Goal: Task Accomplishment & Management: Manage account settings

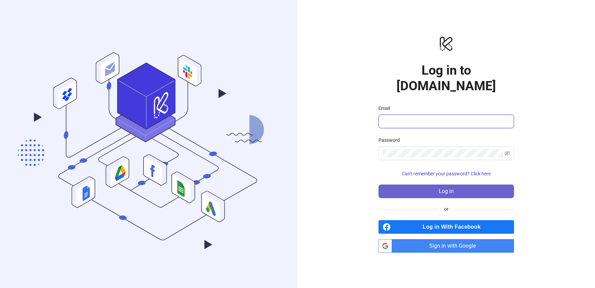
type input "**********"
click at [440, 188] on span "Log in" at bounding box center [446, 191] width 15 height 6
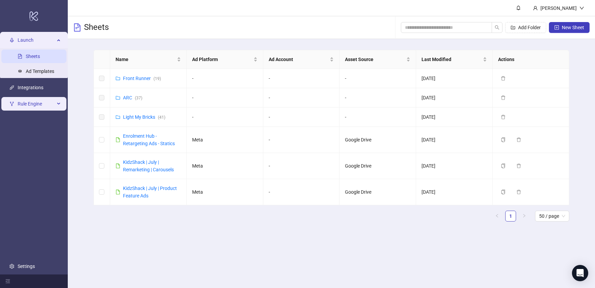
click at [39, 106] on span "Rule Engine" at bounding box center [36, 104] width 37 height 14
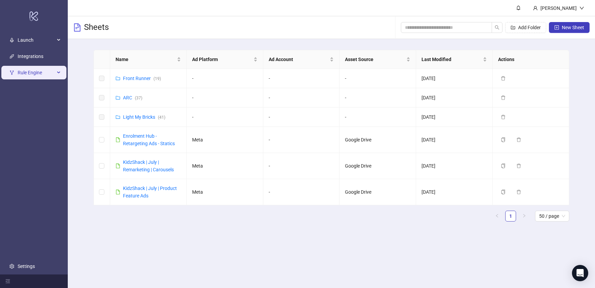
click at [60, 68] on div "Rule Engine" at bounding box center [33, 73] width 65 height 14
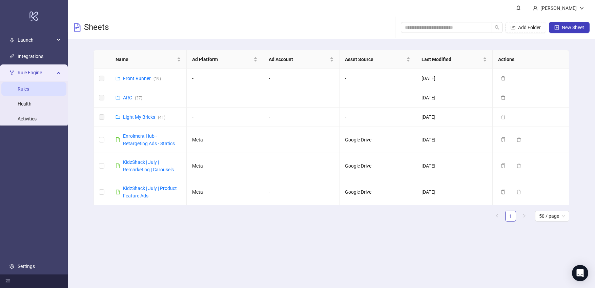
click at [29, 90] on link "Rules" at bounding box center [24, 88] width 12 height 5
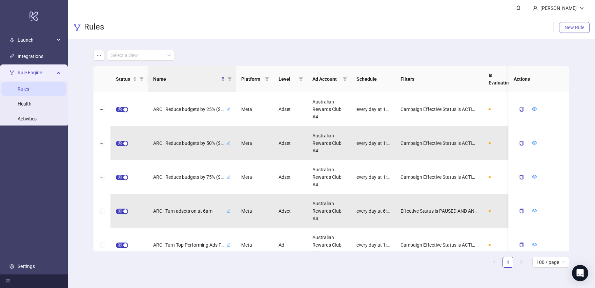
click at [571, 28] on span "New Rule" at bounding box center [575, 27] width 20 height 5
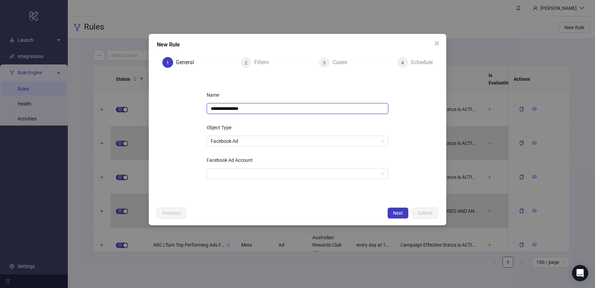
click at [255, 107] on input "**********" at bounding box center [298, 108] width 182 height 11
click at [243, 137] on span "Facebook Ad" at bounding box center [298, 141] width 174 height 10
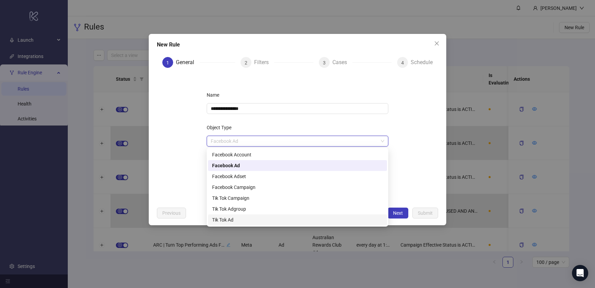
click at [235, 220] on div "Tik Tok Ad" at bounding box center [297, 219] width 171 height 7
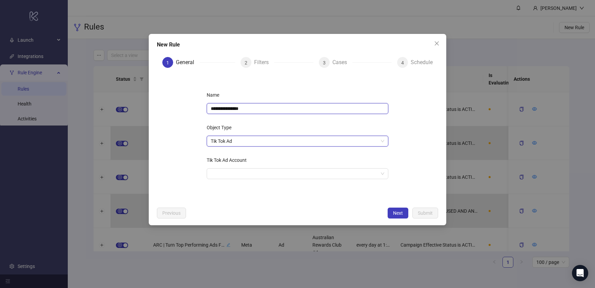
click at [241, 110] on input "**********" at bounding box center [298, 108] width 182 height 11
type input "*"
type input "**********"
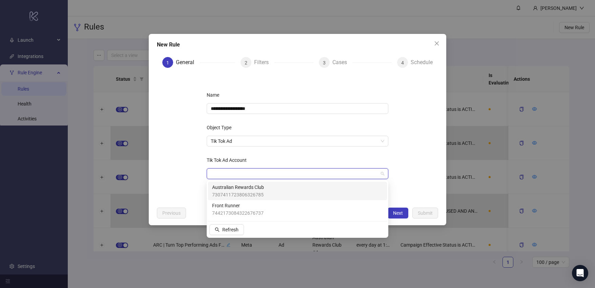
click at [237, 174] on input "Tik Tok Ad Account" at bounding box center [294, 173] width 167 height 10
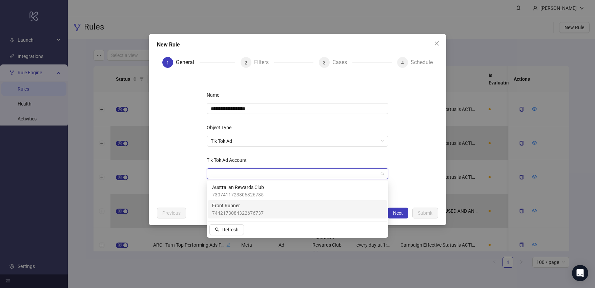
click at [247, 207] on span "Front Runner" at bounding box center [238, 205] width 52 height 7
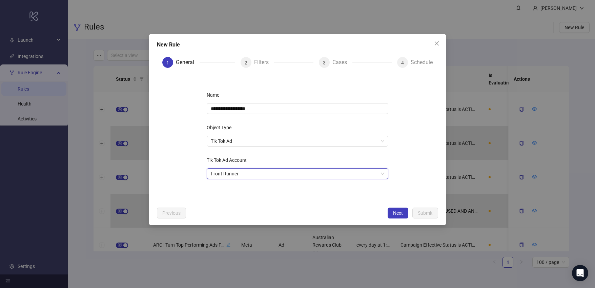
click at [183, 171] on form "**********" at bounding box center [297, 138] width 281 height 130
click at [251, 140] on span "Tik Tok Ad" at bounding box center [298, 141] width 174 height 10
click at [182, 157] on form "**********" at bounding box center [297, 138] width 281 height 130
click at [240, 142] on span "Tik Tok Ad" at bounding box center [298, 141] width 174 height 10
click at [188, 153] on form "**********" at bounding box center [297, 138] width 281 height 130
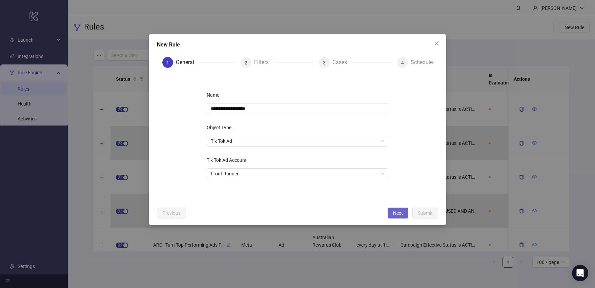
click at [401, 217] on button "Next" at bounding box center [398, 212] width 21 height 11
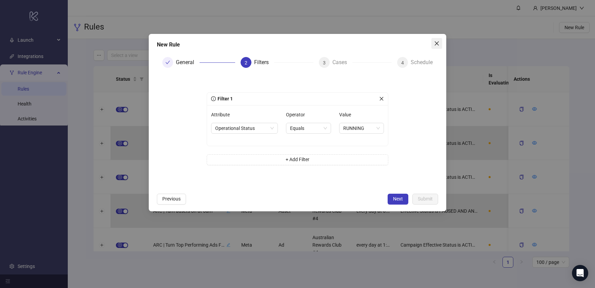
click at [437, 45] on icon "close" at bounding box center [436, 43] width 5 height 5
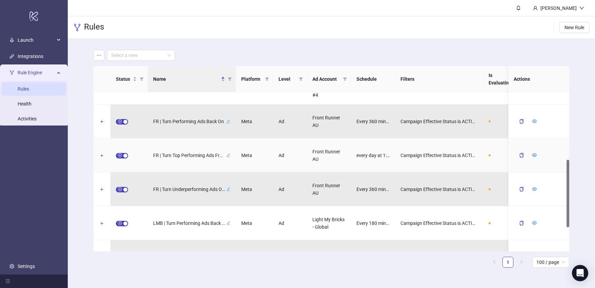
scroll to position [157, 0]
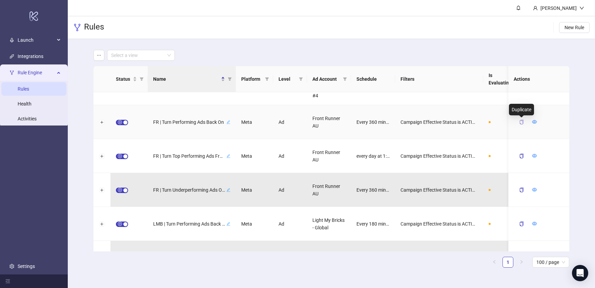
click at [521, 122] on icon "copy" at bounding box center [521, 122] width 5 height 5
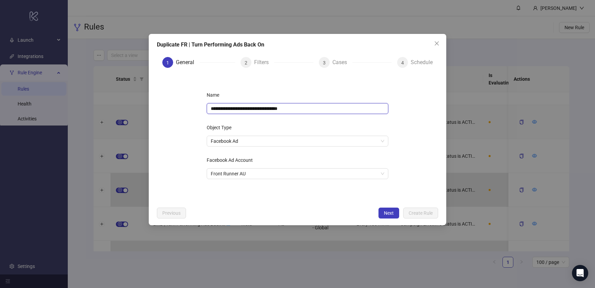
drag, startPoint x: 303, startPoint y: 107, endPoint x: 284, endPoint y: 108, distance: 18.6
click at [284, 108] on input "**********" at bounding box center [298, 108] width 182 height 11
click at [217, 109] on input "**********" at bounding box center [298, 108] width 182 height 11
click at [219, 109] on input "**********" at bounding box center [298, 108] width 182 height 11
click at [292, 144] on span "Facebook Ad" at bounding box center [298, 141] width 174 height 10
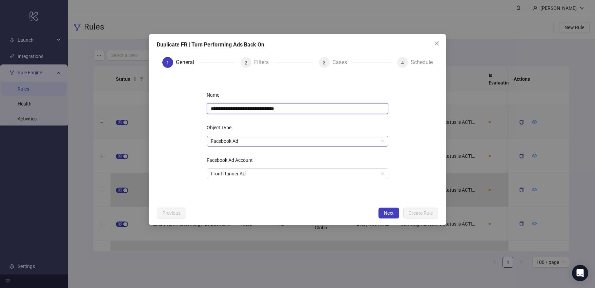
type input "**********"
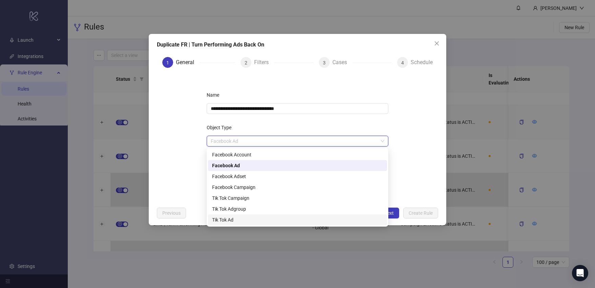
click at [242, 219] on div "Tik Tok Ad" at bounding box center [297, 219] width 171 height 7
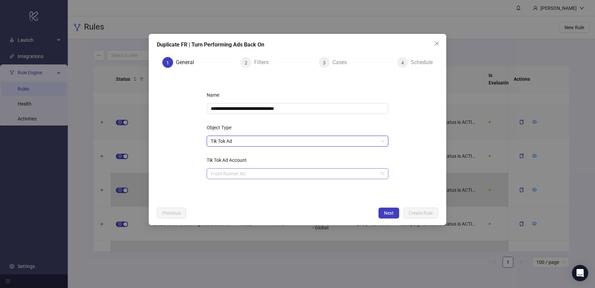
click at [258, 173] on span "Front Runner AU" at bounding box center [298, 173] width 174 height 10
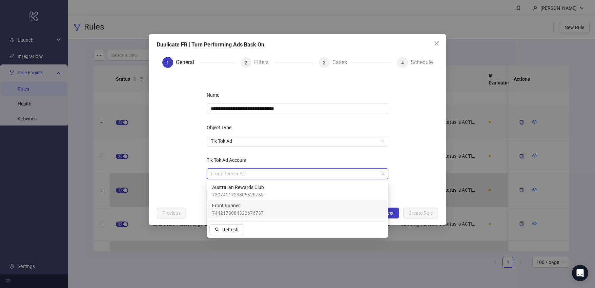
click at [260, 211] on span "7442173084322676737" at bounding box center [238, 212] width 52 height 7
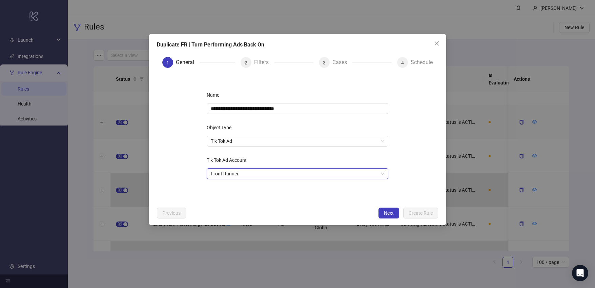
click at [300, 152] on div "**********" at bounding box center [297, 138] width 203 height 119
click at [388, 211] on span "Next" at bounding box center [389, 212] width 10 height 5
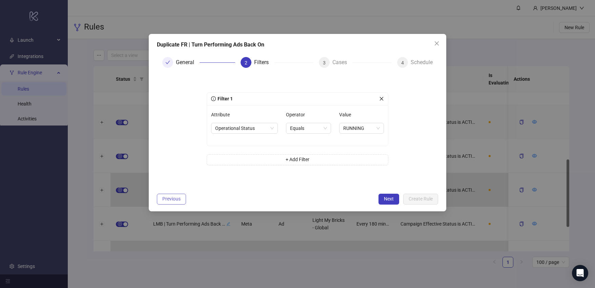
click at [171, 197] on span "Previous" at bounding box center [171, 198] width 18 height 5
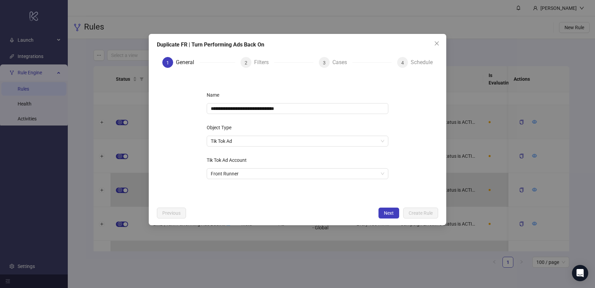
click at [382, 207] on div "**********" at bounding box center [298, 129] width 298 height 191
click at [385, 212] on span "Next" at bounding box center [389, 212] width 10 height 5
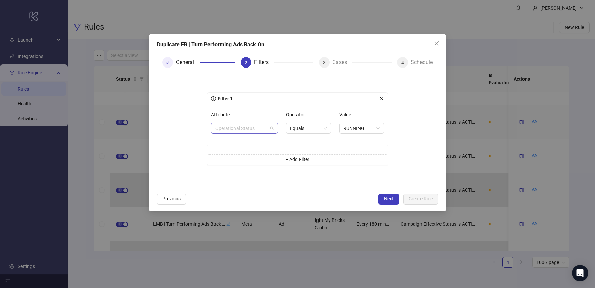
click at [259, 128] on span "Operational Status" at bounding box center [244, 128] width 59 height 10
click at [181, 144] on form "Filter 1 Attribute Operational Status Operator Equals Value RUNNING + Add Filter" at bounding box center [297, 131] width 281 height 116
click at [362, 130] on span "RUNNING" at bounding box center [361, 128] width 37 height 10
click at [397, 119] on div "Filter 1 Attribute Operational Status Operator Equals Value RUNNING + Add Filter" at bounding box center [297, 131] width 203 height 105
click at [270, 127] on span "Operational Status" at bounding box center [244, 128] width 59 height 10
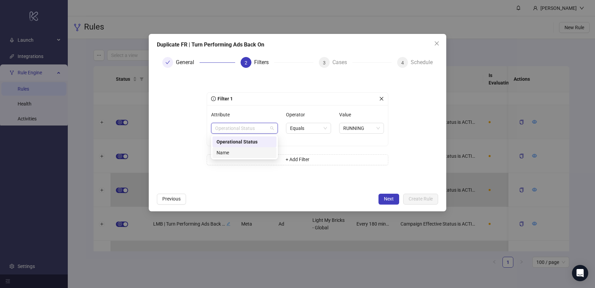
click at [260, 154] on div "Name" at bounding box center [245, 152] width 56 height 7
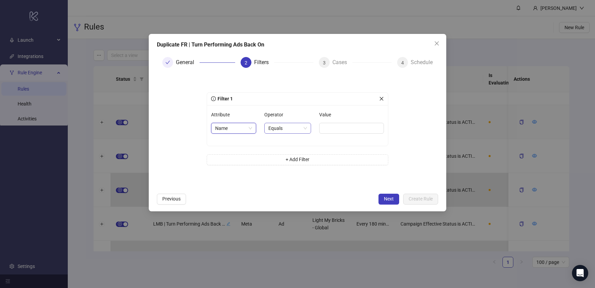
click at [279, 129] on span "Equals" at bounding box center [288, 128] width 39 height 10
click at [289, 83] on div "Filter 1 Attribute Name Operator Equals Value + Add Filter" at bounding box center [297, 131] width 203 height 105
click at [250, 129] on span "Name" at bounding box center [233, 128] width 37 height 10
click at [241, 155] on div "Operational Status" at bounding box center [234, 152] width 34 height 7
click at [306, 140] on div "Operator Equals" at bounding box center [308, 125] width 45 height 33
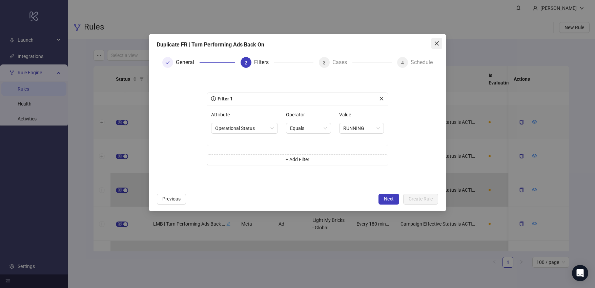
click at [436, 43] on icon "close" at bounding box center [436, 43] width 5 height 5
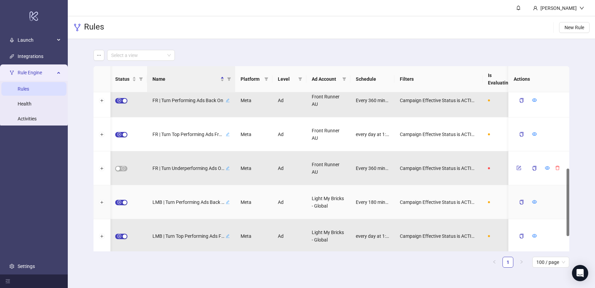
scroll to position [0, 0]
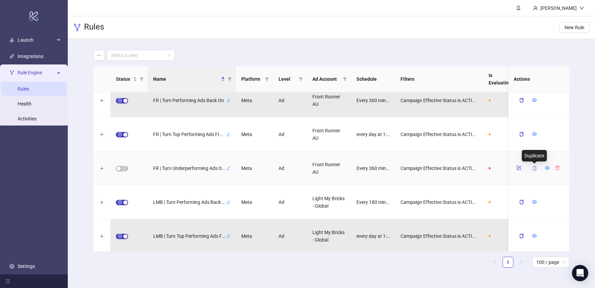
click at [536, 168] on icon "copy" at bounding box center [535, 168] width 4 height 5
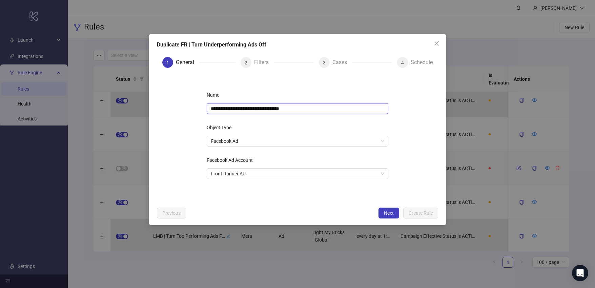
click at [221, 109] on input "**********" at bounding box center [298, 108] width 182 height 11
drag, startPoint x: 309, startPoint y: 113, endPoint x: 295, endPoint y: 110, distance: 14.9
click at [295, 110] on input "**********" at bounding box center [298, 108] width 182 height 11
type input "**********"
click at [301, 84] on div "**********" at bounding box center [297, 138] width 203 height 119
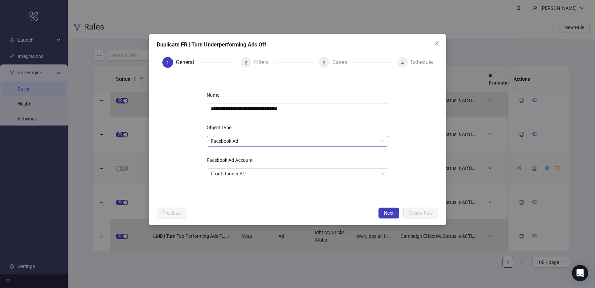
click at [290, 141] on span "Facebook Ad" at bounding box center [298, 141] width 174 height 10
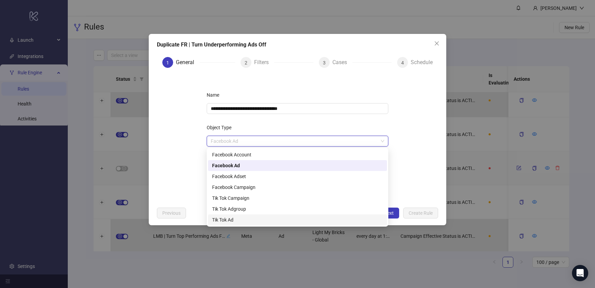
click at [246, 219] on div "Tik Tok Ad" at bounding box center [297, 219] width 171 height 7
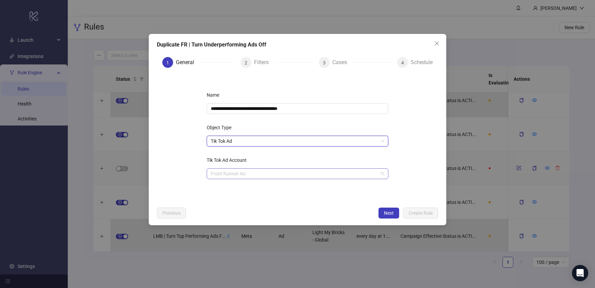
click at [251, 175] on span "Front Runner AU" at bounding box center [298, 173] width 174 height 10
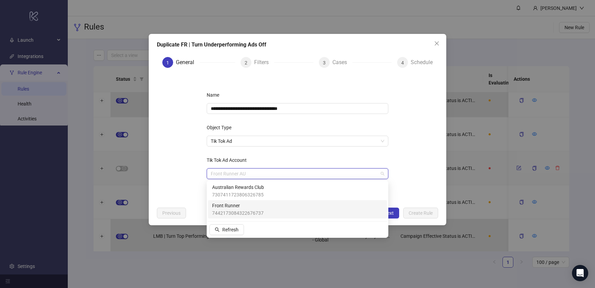
click at [251, 215] on span "7442173084322676737" at bounding box center [238, 212] width 52 height 7
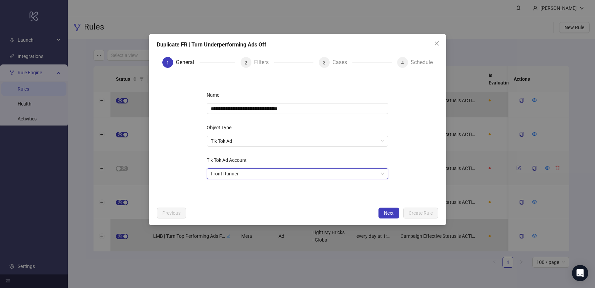
click at [304, 196] on div "**********" at bounding box center [297, 138] width 203 height 119
click at [387, 211] on span "Next" at bounding box center [389, 212] width 10 height 5
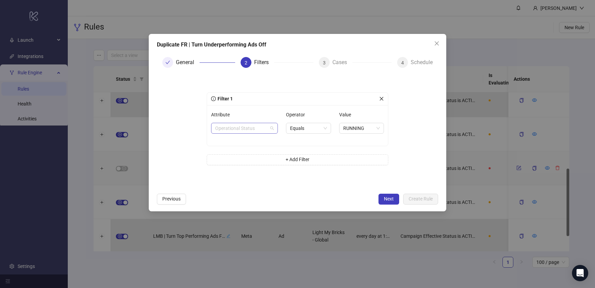
click at [264, 133] on span "Operational Status" at bounding box center [244, 128] width 59 height 10
click at [185, 129] on form "Filter 1 Attribute Operational Status Operator Equals Value RUNNING + Add Filter" at bounding box center [297, 131] width 281 height 116
click at [236, 129] on span "Operational Status" at bounding box center [244, 128] width 59 height 10
click at [241, 139] on div "Operational Status" at bounding box center [245, 141] width 56 height 7
click at [175, 196] on span "Previous" at bounding box center [171, 198] width 18 height 5
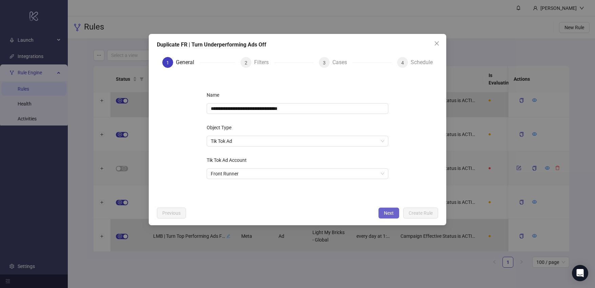
click at [388, 213] on span "Next" at bounding box center [389, 212] width 10 height 5
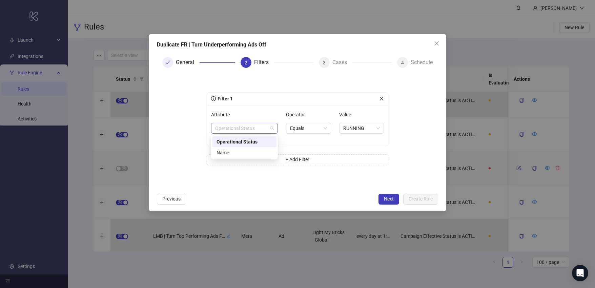
click at [231, 129] on span "Operational Status" at bounding box center [244, 128] width 59 height 10
click at [184, 127] on form "Filter 1 Attribute Operational Status Operator Equals Value RUNNING + Add Filter" at bounding box center [297, 131] width 281 height 116
click at [294, 156] on button "+ Add Filter" at bounding box center [298, 159] width 182 height 11
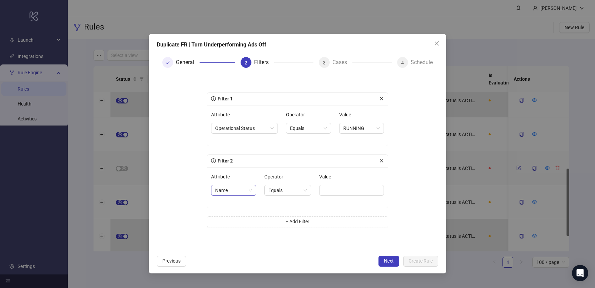
click at [227, 190] on span "Name" at bounding box center [233, 190] width 37 height 10
click at [276, 187] on span "Equals" at bounding box center [288, 190] width 39 height 10
click at [185, 151] on form "Filter 1 Attribute Operational Status Operator Equals Value RUNNING Filter 2 At…" at bounding box center [297, 162] width 281 height 178
click at [381, 162] on icon "close" at bounding box center [381, 160] width 5 height 5
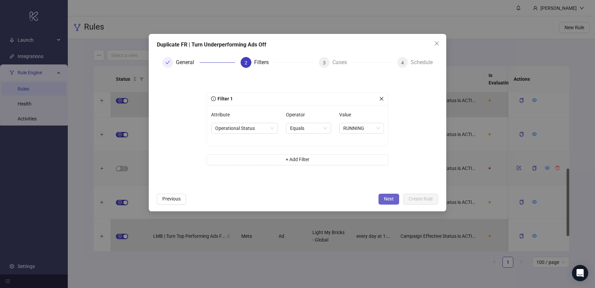
click at [389, 197] on span "Next" at bounding box center [389, 198] width 10 height 5
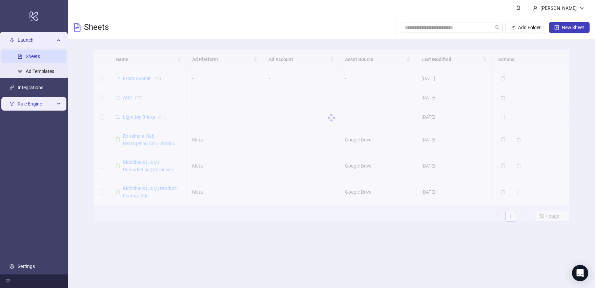
click at [58, 103] on div "Rule Engine" at bounding box center [33, 104] width 65 height 14
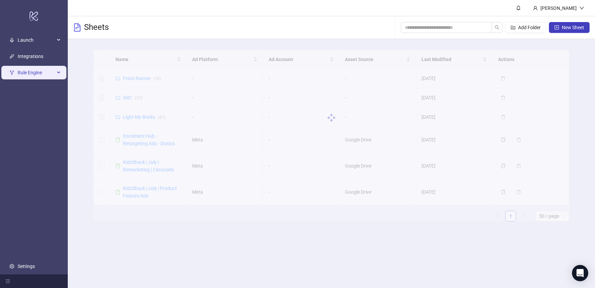
click at [58, 73] on icon at bounding box center [59, 73] width 3 height 0
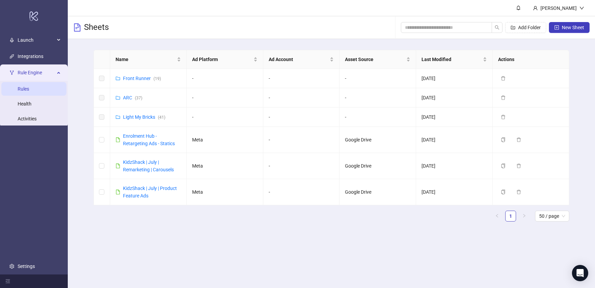
click at [29, 92] on link "Rules" at bounding box center [24, 88] width 12 height 5
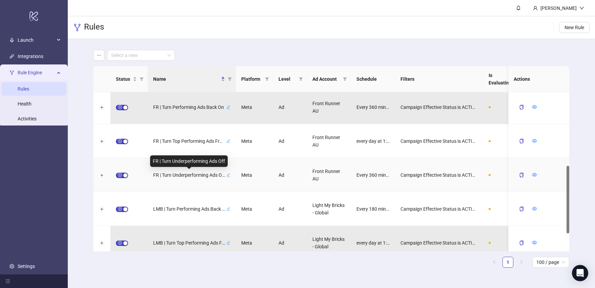
scroll to position [162, 0]
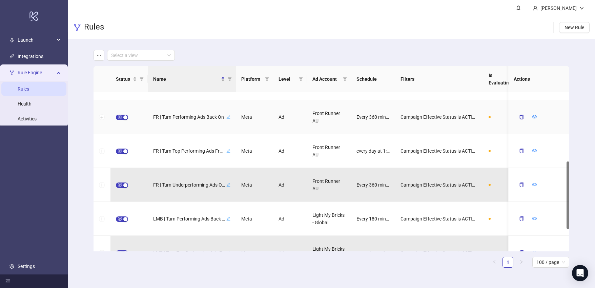
click at [229, 117] on icon "edit" at bounding box center [228, 117] width 4 height 4
click at [204, 127] on div "**********" at bounding box center [192, 117] width 88 height 34
click at [262, 116] on div "Meta" at bounding box center [254, 117] width 37 height 34
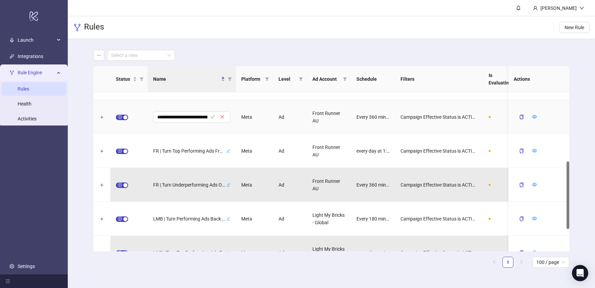
click at [144, 117] on div at bounding box center [129, 117] width 37 height 34
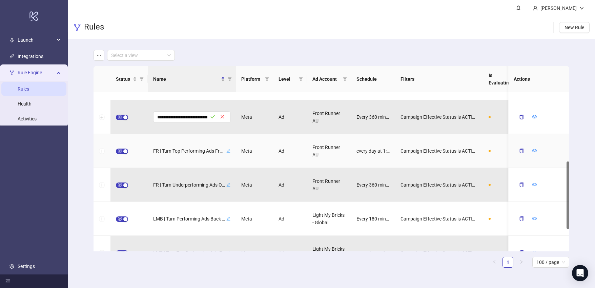
click at [184, 153] on span "FR | Turn Top Performing Ads From The Last 7 Days Back On (daily at 1am)" at bounding box center [189, 150] width 72 height 7
click at [235, 166] on div "**********" at bounding box center [192, 151] width 88 height 34
click at [223, 150] on icon "close" at bounding box center [222, 150] width 5 height 5
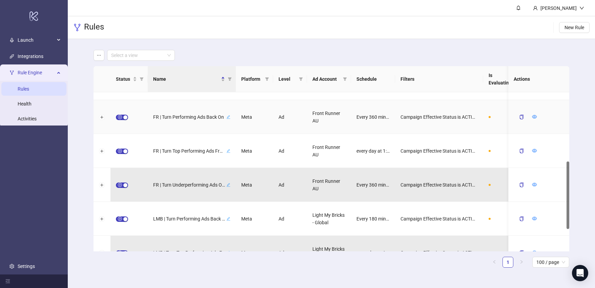
click at [189, 117] on span "FR | Turn Performing Ads Back On" at bounding box center [189, 116] width 72 height 7
click at [282, 125] on div "Ad" at bounding box center [290, 117] width 34 height 34
click at [260, 122] on div "Meta" at bounding box center [254, 117] width 37 height 34
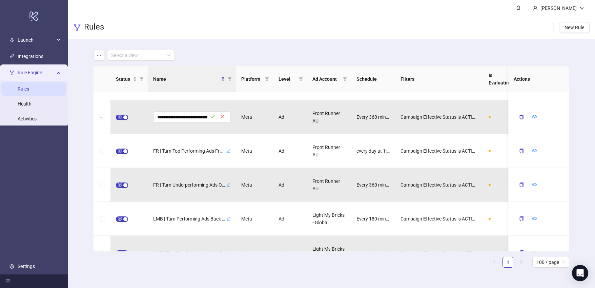
click at [244, 25] on div "Rules New Rule" at bounding box center [332, 27] width 528 height 23
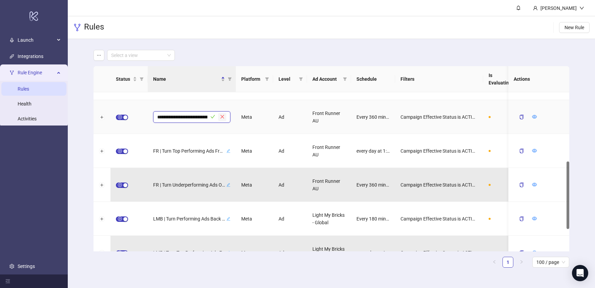
click at [222, 117] on icon "close" at bounding box center [222, 116] width 5 height 5
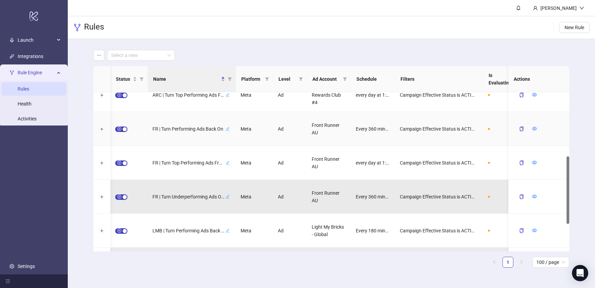
scroll to position [0, 1]
click at [535, 129] on icon "eye" at bounding box center [534, 128] width 5 height 5
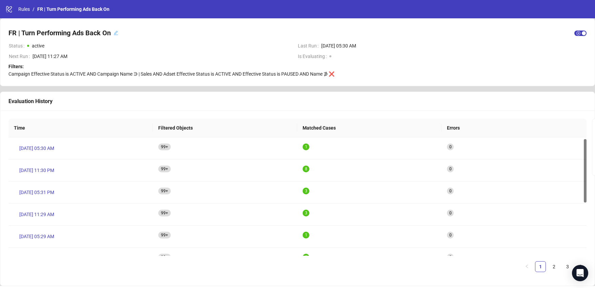
scroll to position [3, 0]
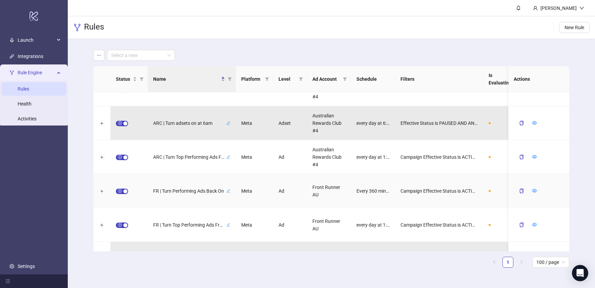
scroll to position [98, 0]
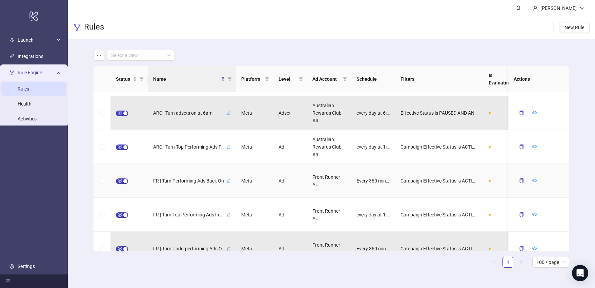
click at [179, 181] on span "FR | Turn Performing Ads Back On" at bounding box center [189, 180] width 72 height 7
click at [222, 180] on icon "close" at bounding box center [222, 180] width 5 height 5
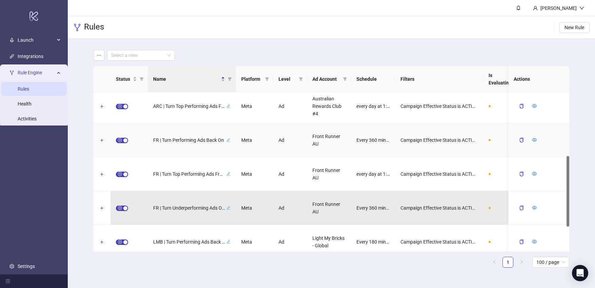
scroll to position [143, 0]
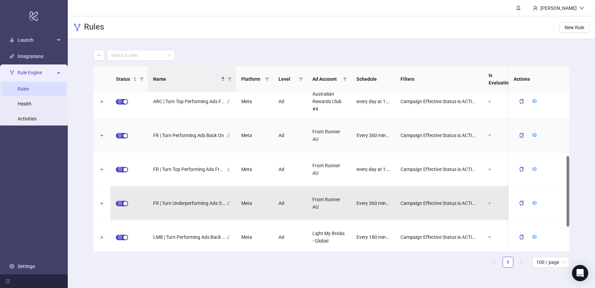
click at [340, 137] on div "Front Runner AU" at bounding box center [329, 135] width 44 height 34
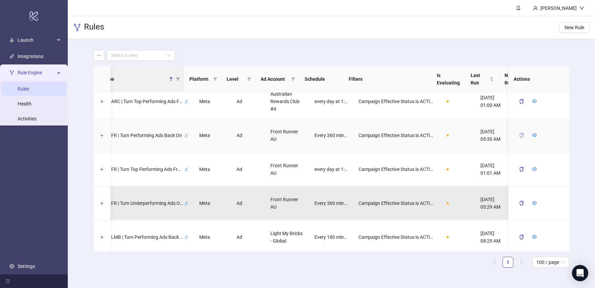
scroll to position [0, 72]
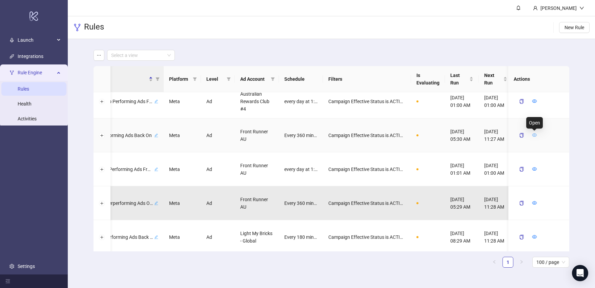
click at [534, 133] on icon "eye" at bounding box center [534, 135] width 5 height 5
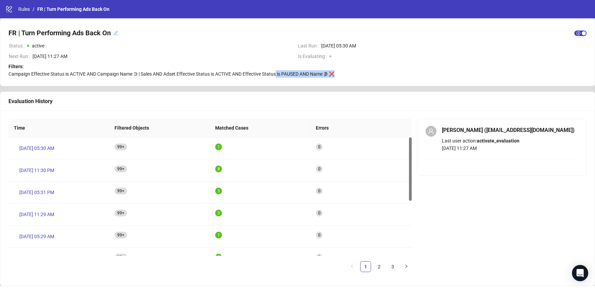
drag, startPoint x: 277, startPoint y: 74, endPoint x: 337, endPoint y: 73, distance: 59.7
click at [335, 73] on span "Campaign Effective Status is ACTIVE AND Campaign Name ∋ | Sales AND Adset Effec…" at bounding box center [171, 73] width 326 height 5
click at [417, 43] on span "[DATE] 05:30 AM" at bounding box center [453, 45] width 265 height 7
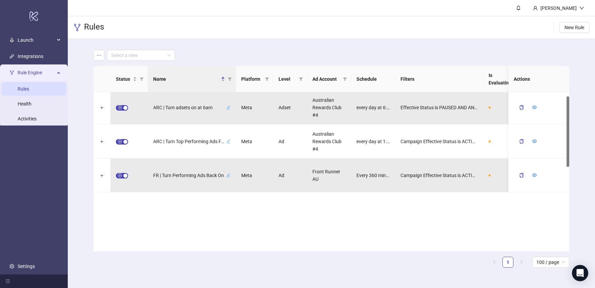
scroll to position [122, 0]
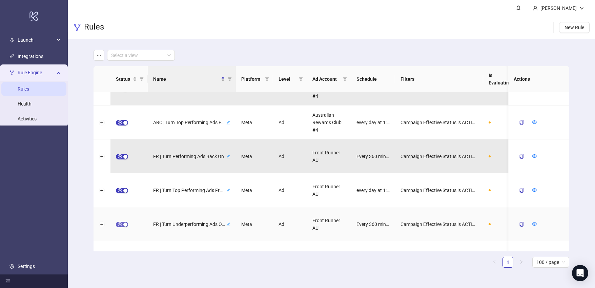
click at [124, 225] on div "button" at bounding box center [125, 224] width 4 height 4
click at [521, 223] on icon "form" at bounding box center [519, 223] width 5 height 5
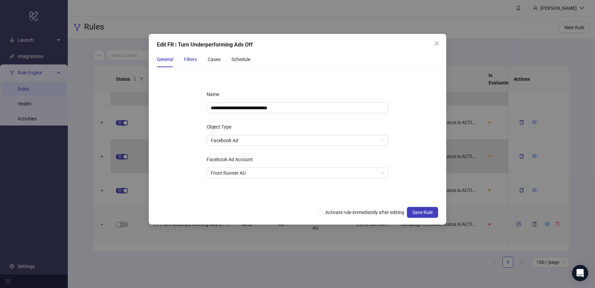
click at [188, 59] on div "Filters" at bounding box center [190, 59] width 13 height 7
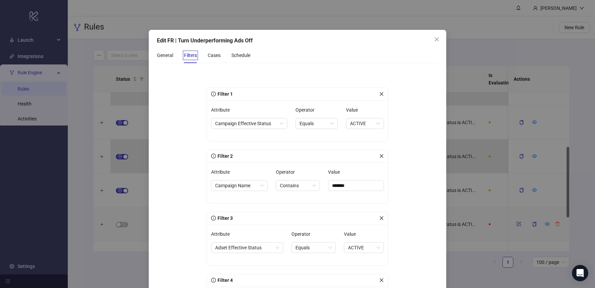
scroll to position [0, 0]
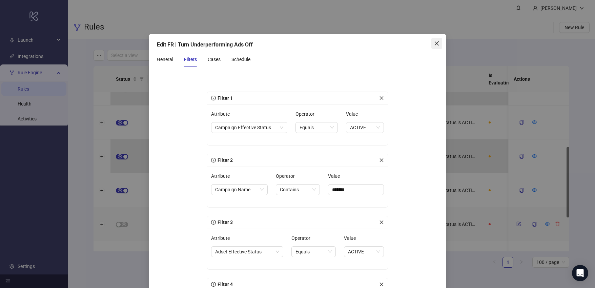
click at [438, 43] on icon "close" at bounding box center [436, 43] width 5 height 5
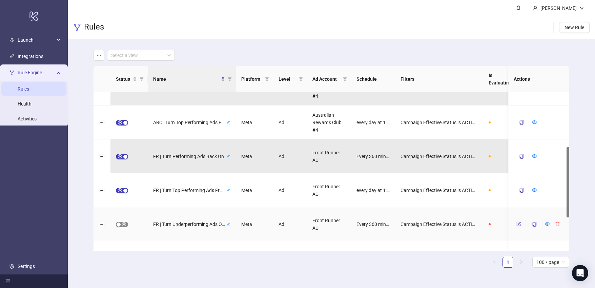
click at [122, 224] on span "button" at bounding box center [122, 224] width 12 height 5
